Goal: Task Accomplishment & Management: Manage account settings

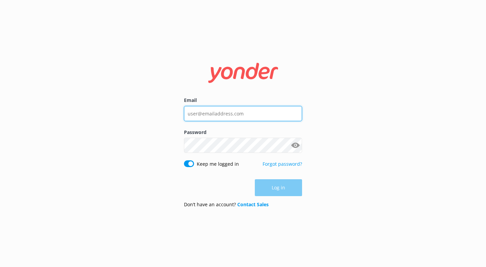
type input "[EMAIL_ADDRESS][DOMAIN_NAME]"
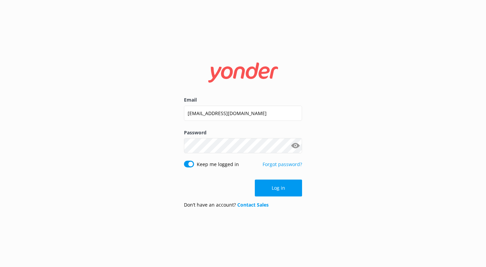
click at [318, 194] on div "Email [EMAIL_ADDRESS][DOMAIN_NAME] Password Show password Keep me logged in For…" at bounding box center [243, 133] width 486 height 267
click at [288, 191] on button "Log in" at bounding box center [278, 188] width 47 height 17
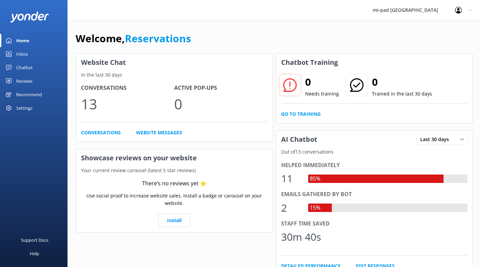
click at [25, 80] on div "Reviews" at bounding box center [24, 81] width 16 height 14
